Goal: Information Seeking & Learning: Learn about a topic

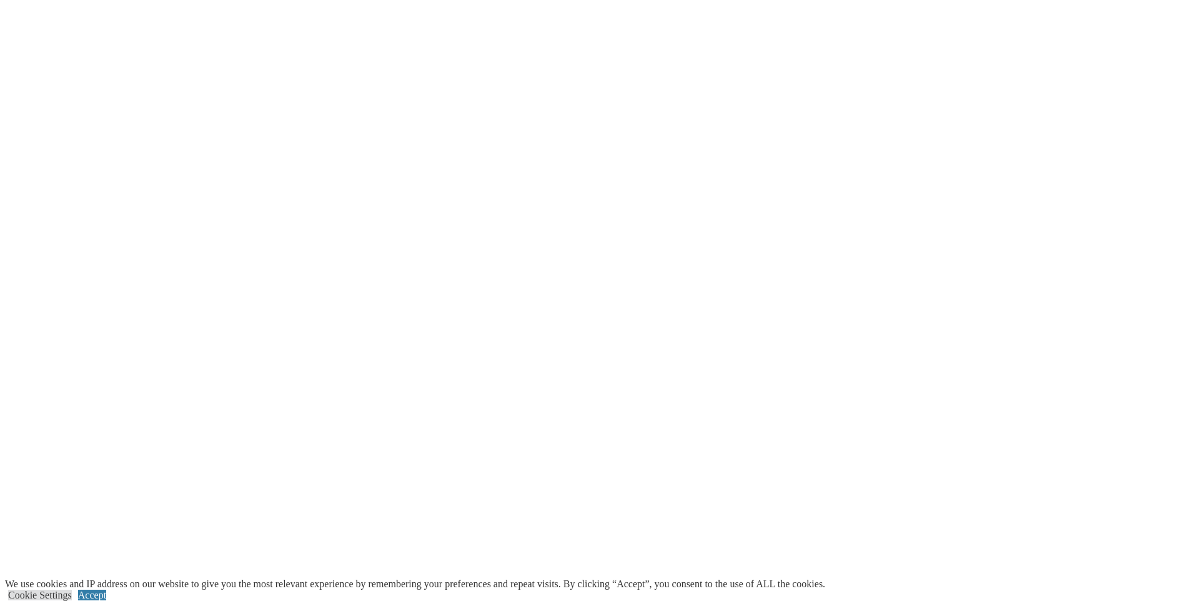
scroll to position [3282, 0]
click at [206, 600] on div "We use cookies and IP address on our website to give you the most relevant expe…" at bounding box center [415, 590] width 820 height 22
click at [106, 590] on link "Accept" at bounding box center [92, 595] width 28 height 11
